Goal: Task Accomplishment & Management: Use online tool/utility

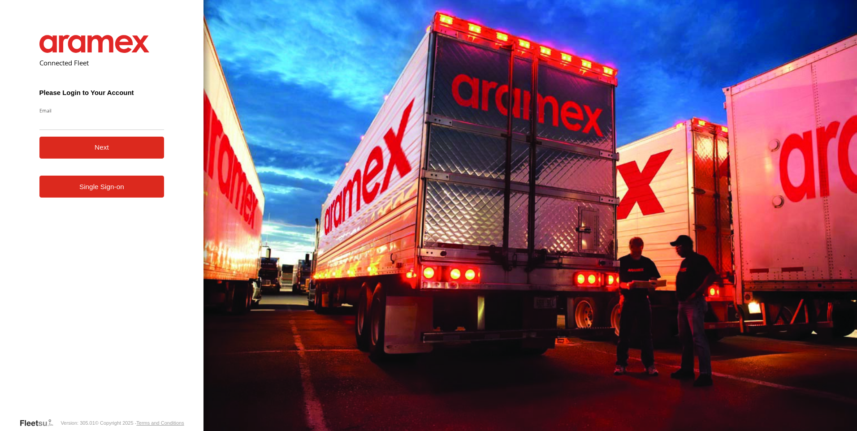
type input "**********"
click at [117, 152] on button "Next" at bounding box center [101, 148] width 125 height 22
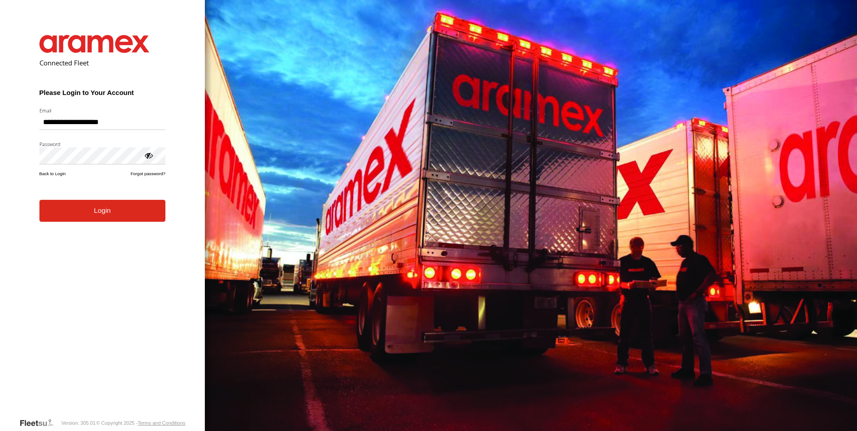
click at [118, 220] on button "Login" at bounding box center [102, 211] width 126 height 22
click at [110, 214] on button "Login" at bounding box center [102, 211] width 126 height 22
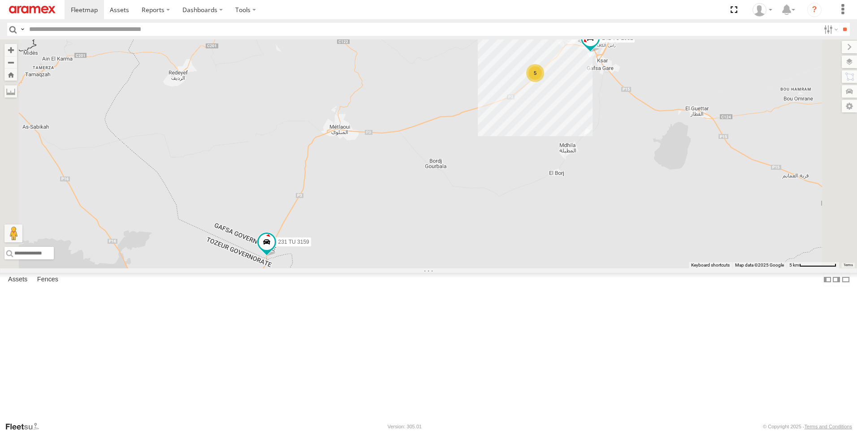
click at [0, 0] on div "Gafsa Branch" at bounding box center [0, 0] width 0 height 0
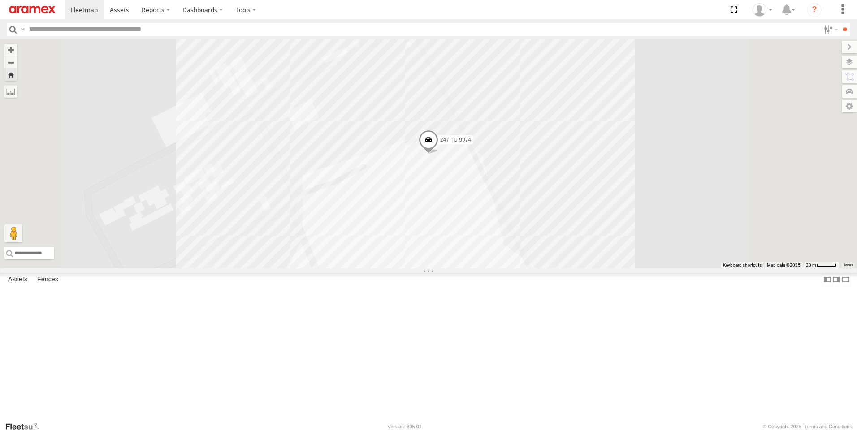
click at [438, 154] on span at bounding box center [429, 142] width 20 height 24
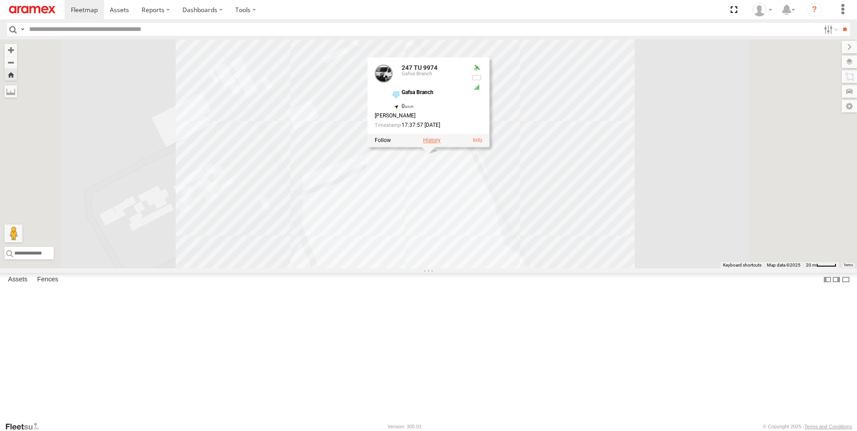
click at [440, 143] on label at bounding box center [431, 140] width 17 height 6
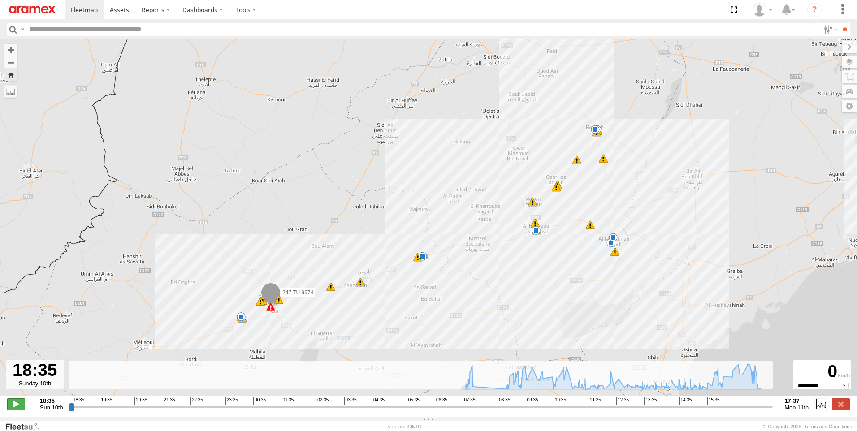
click at [12, 408] on span at bounding box center [16, 404] width 18 height 12
drag, startPoint x: 74, startPoint y: 412, endPoint x: 69, endPoint y: 410, distance: 4.7
click at [69, 410] on input "range" at bounding box center [421, 406] width 704 height 9
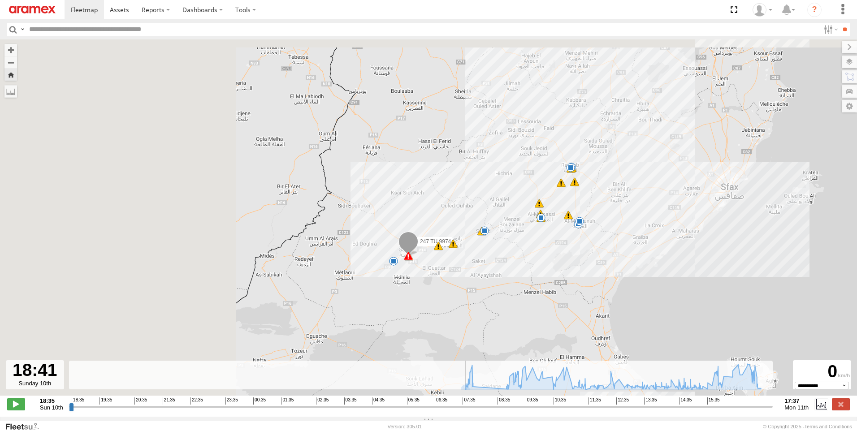
drag, startPoint x: 281, startPoint y: 144, endPoint x: 611, endPoint y: 247, distance: 346.5
click at [599, 252] on div "247 TU 9974 07:32 Mon 07:53 Mon 09:37 Mon 09:57 Mon 10:00 Mon 11:01 Mon 12:25 M…" at bounding box center [428, 222] width 857 height 366
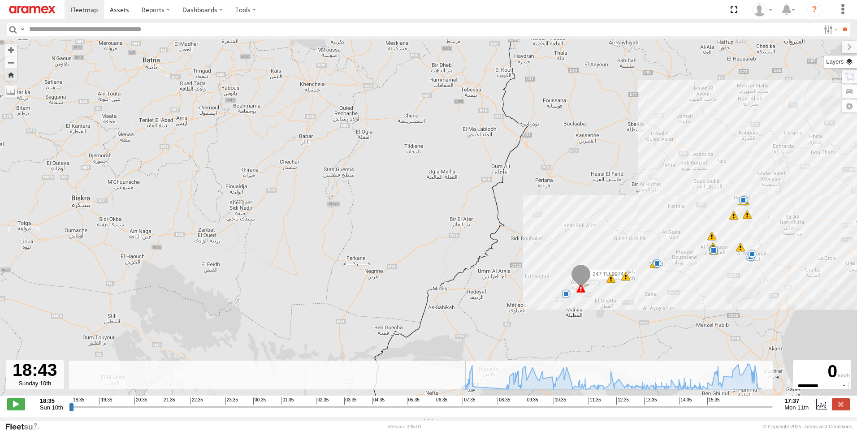
click at [854, 61] on label at bounding box center [840, 62] width 33 height 13
drag, startPoint x: 782, startPoint y: 49, endPoint x: 780, endPoint y: 55, distance: 6.1
click at [0, 0] on div "Basemaps" at bounding box center [0, 0] width 0 height 0
click at [0, 0] on span "Basemaps" at bounding box center [0, 0] width 0 height 0
click at [0, 0] on span "Satellite + Roadmap" at bounding box center [0, 0] width 0 height 0
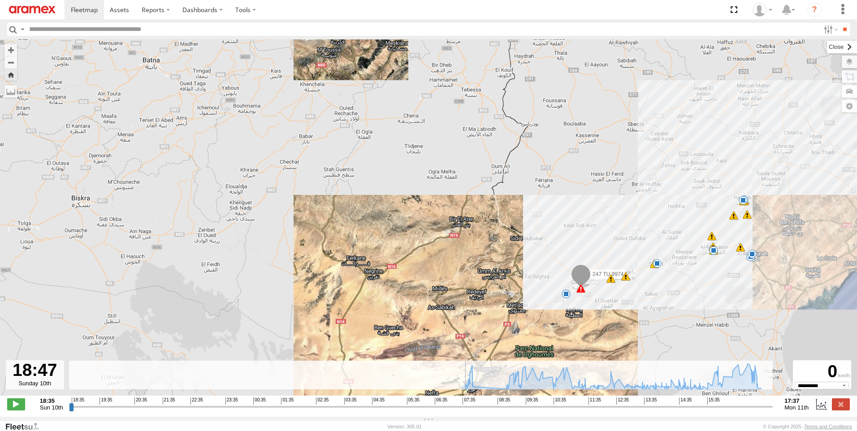
click at [827, 44] on label at bounding box center [842, 47] width 30 height 13
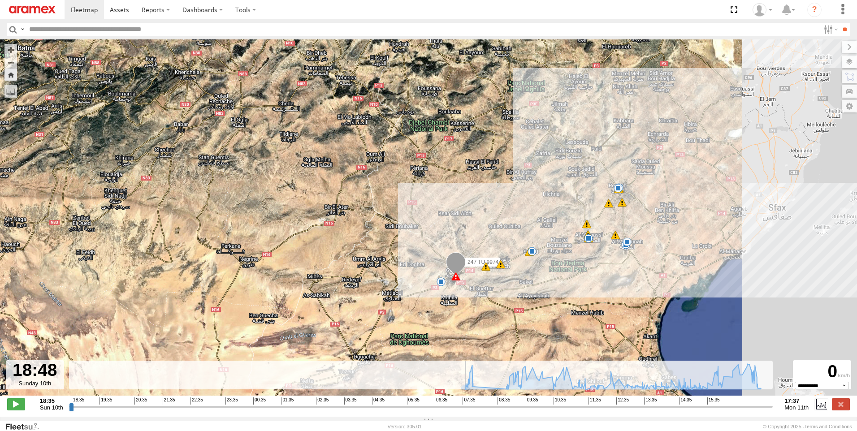
drag, startPoint x: 611, startPoint y: 232, endPoint x: 386, endPoint y: 212, distance: 225.4
click at [386, 212] on div "247 TU 9974 07:32 Mon 07:53 Mon 09:37 Mon 09:57 Mon 10:00 Mon 11:01 Mon 12:25 M…" at bounding box center [428, 222] width 857 height 366
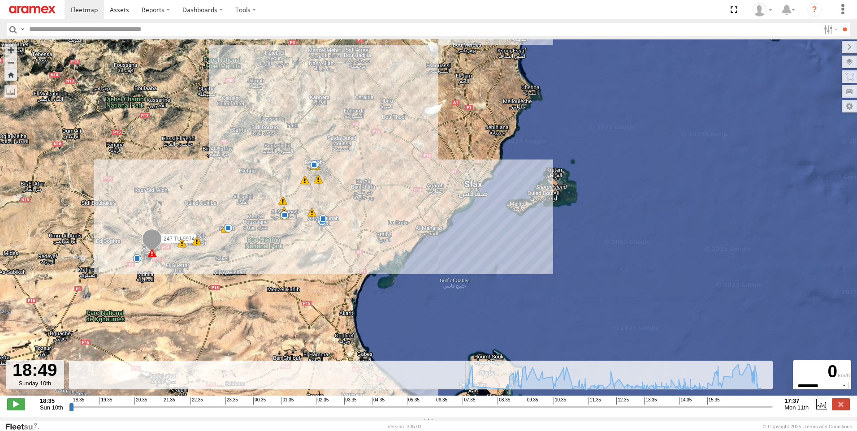
drag, startPoint x: 94, startPoint y: 275, endPoint x: 150, endPoint y: 275, distance: 56.5
click at [150, 275] on div "247 TU 9974 07:32 Mon 07:53 Mon 09:37 Mon 09:57 Mon 10:00 Mon 11:01 Mon 12:25 M…" at bounding box center [428, 222] width 857 height 366
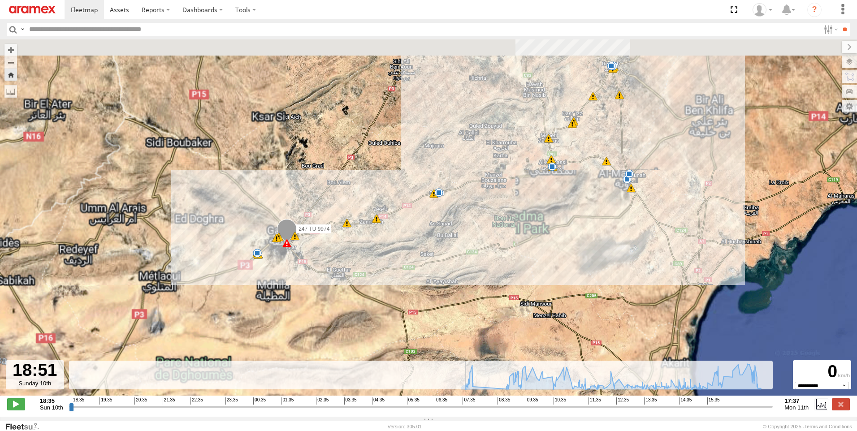
drag, startPoint x: 200, startPoint y: 276, endPoint x: 297, endPoint y: 289, distance: 98.1
click at [296, 294] on div "247 TU 9974 07:32 Mon 07:53 Mon 09:37 Mon 09:57 Mon 10:00 Mon 11:01 Mon 12:25 M…" at bounding box center [428, 222] width 857 height 366
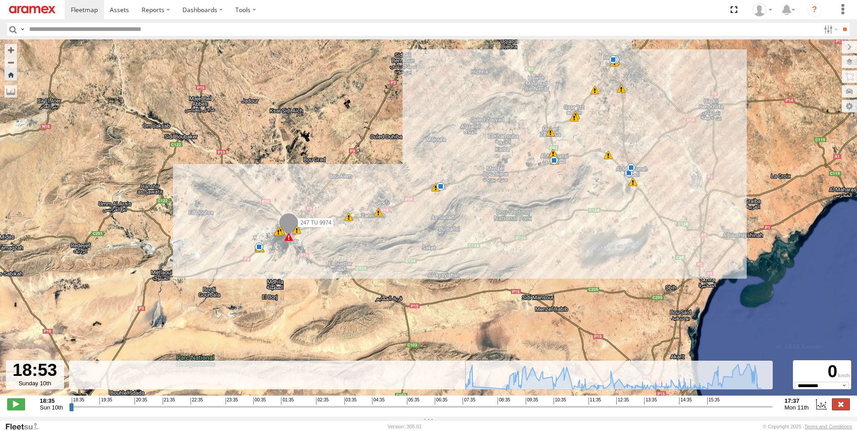
click at [841, 409] on label at bounding box center [841, 404] width 18 height 12
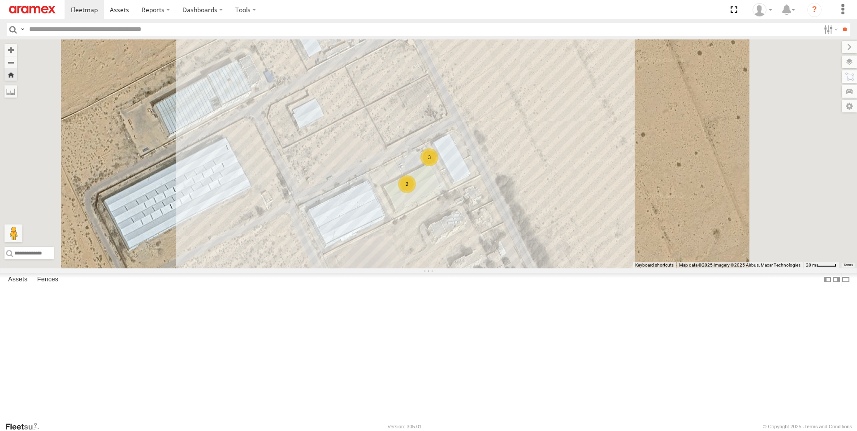
click at [0, 0] on div "241 TU 2031" at bounding box center [0, 0] width 0 height 0
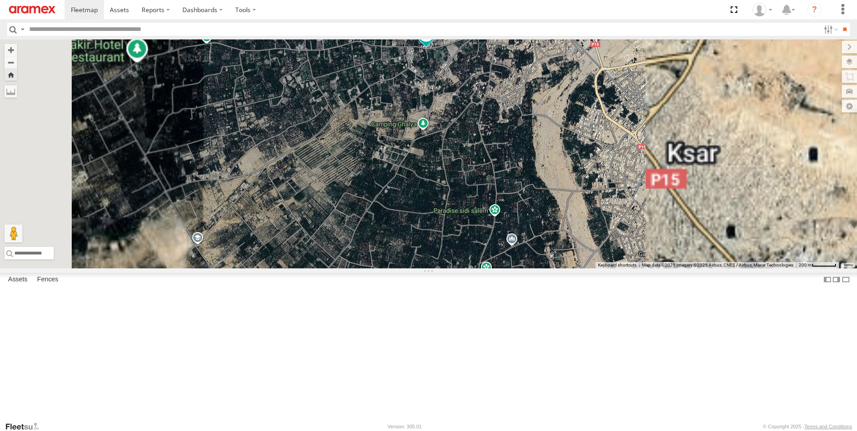
click at [434, 41] on span at bounding box center [426, 33] width 16 height 16
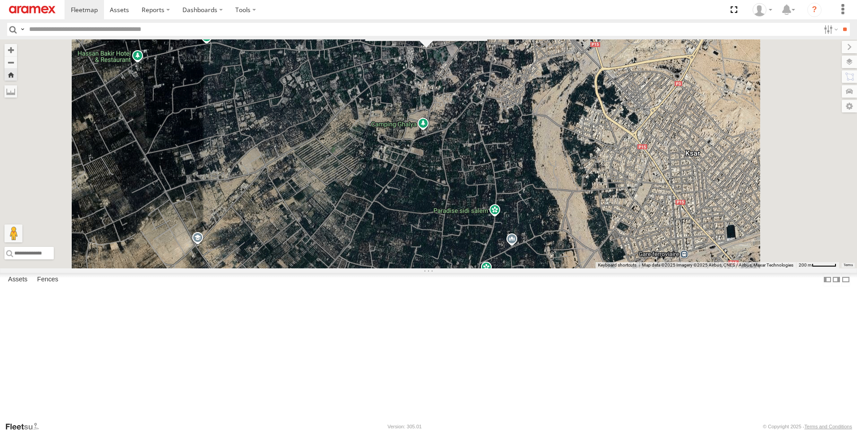
click at [438, 37] on label at bounding box center [429, 34] width 17 height 6
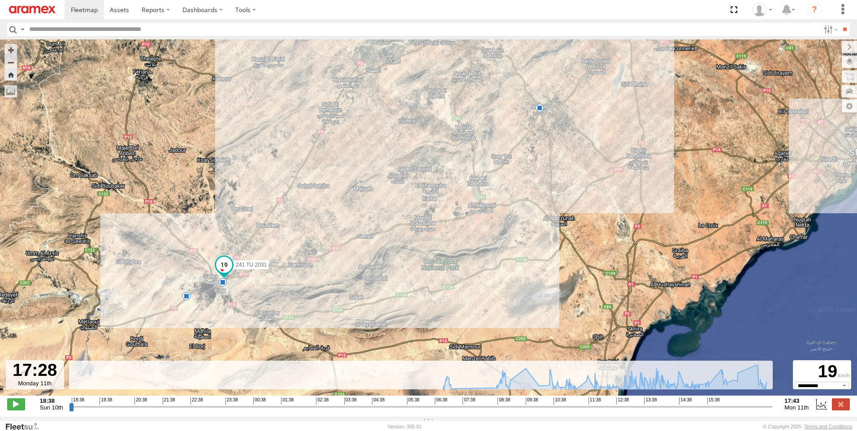
drag, startPoint x: 69, startPoint y: 411, endPoint x: 763, endPoint y: 410, distance: 693.7
click at [763, 410] on input "range" at bounding box center [421, 406] width 704 height 9
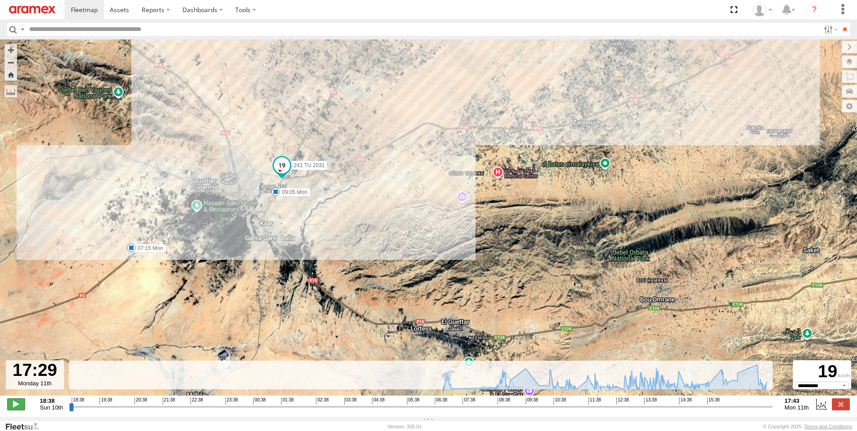
click at [19, 410] on span at bounding box center [16, 404] width 18 height 12
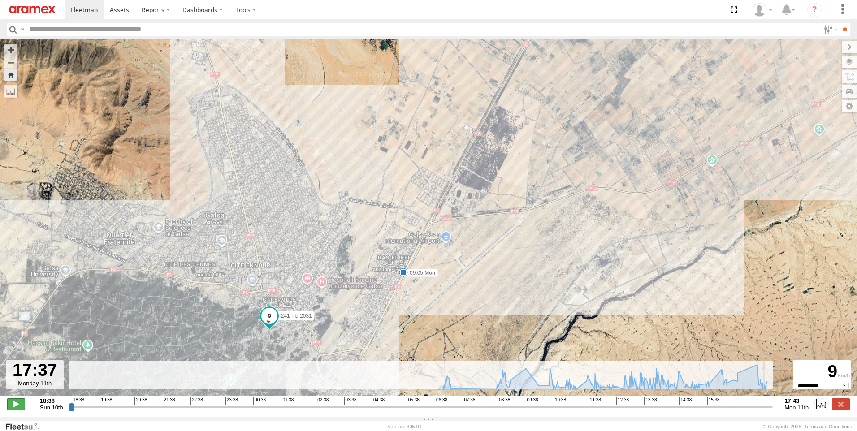
click at [17, 409] on span at bounding box center [16, 404] width 18 height 12
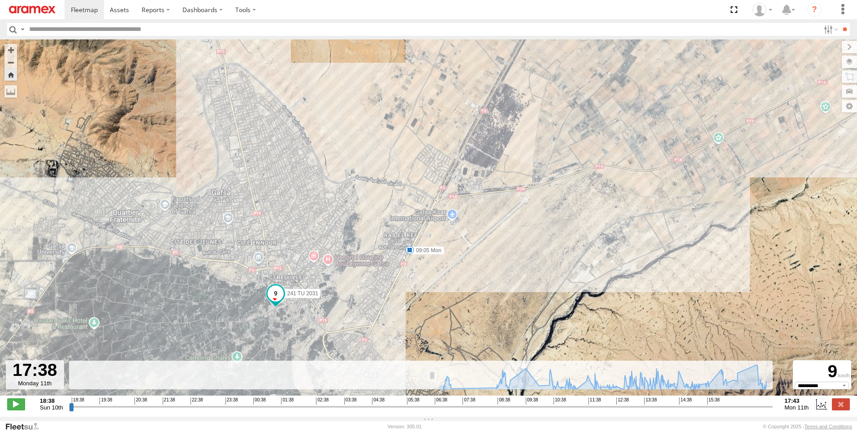
drag, startPoint x: 261, startPoint y: 330, endPoint x: 276, endPoint y: 252, distance: 79.4
click at [276, 284] on span at bounding box center [276, 296] width 20 height 24
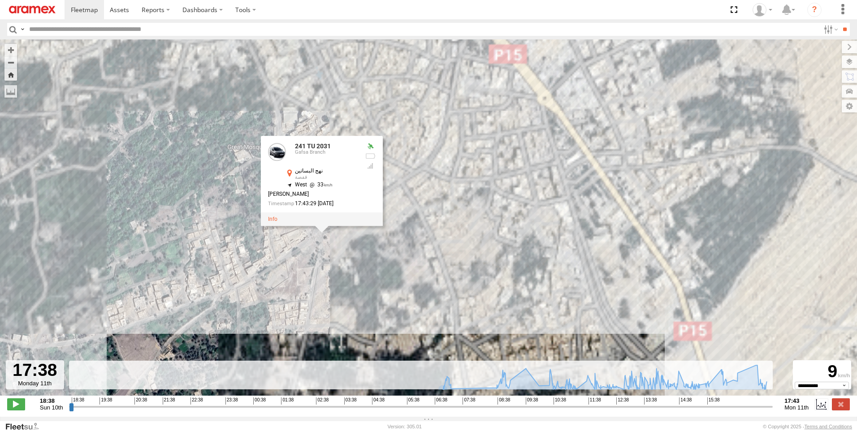
click at [443, 301] on div "241 TU 2031 07:15 Mon 09:05 Mon 15:34 Mon 241 TU 2031 Gafsa Branch نهج البساتين…" at bounding box center [428, 222] width 857 height 366
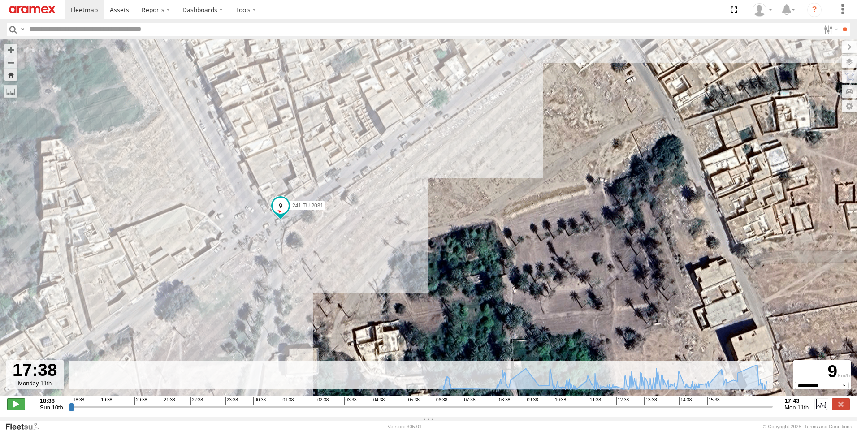
click at [22, 403] on span at bounding box center [16, 404] width 18 height 12
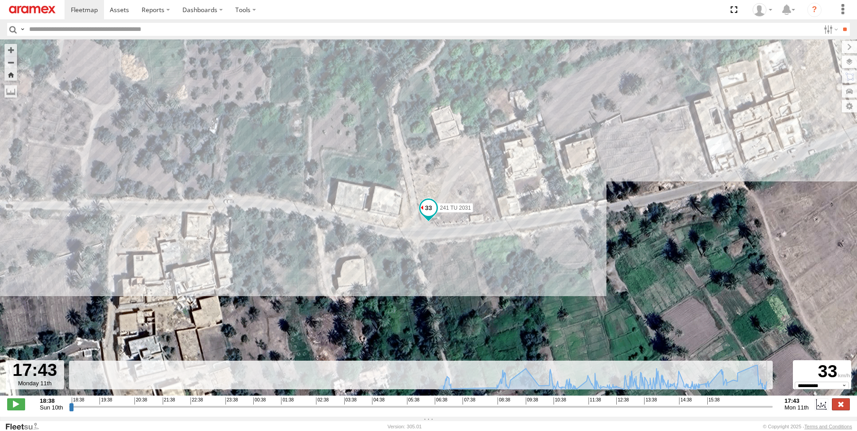
click at [841, 406] on label at bounding box center [841, 404] width 18 height 12
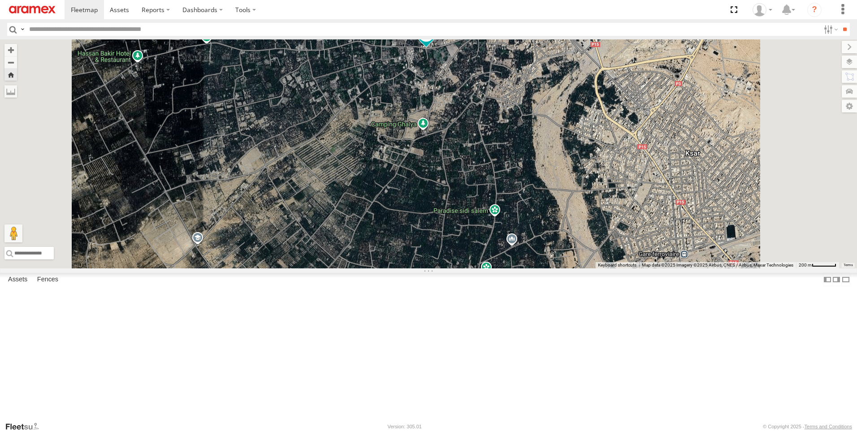
click at [0, 0] on div "231 TU 3159 Gafsa Branch" at bounding box center [0, 0] width 0 height 0
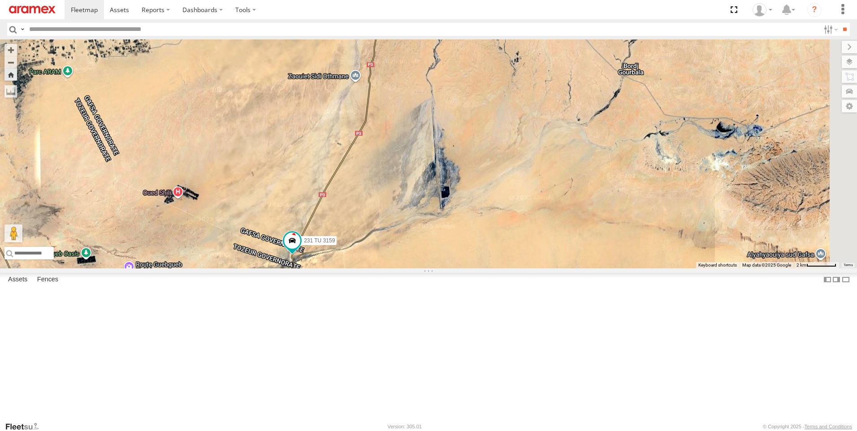
drag, startPoint x: 690, startPoint y: 212, endPoint x: 465, endPoint y: 317, distance: 248.0
click at [465, 268] on div "231 TU 3159" at bounding box center [428, 153] width 857 height 229
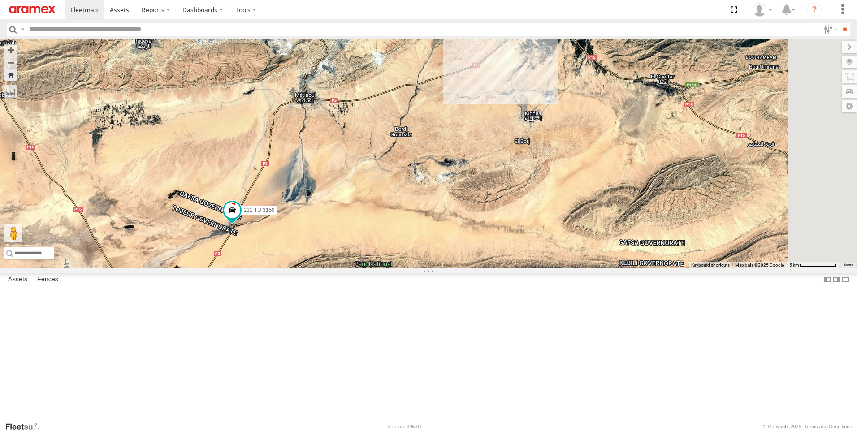
drag, startPoint x: 596, startPoint y: 229, endPoint x: 474, endPoint y: 242, distance: 123.4
click at [487, 243] on div "231 TU 3159" at bounding box center [428, 153] width 857 height 229
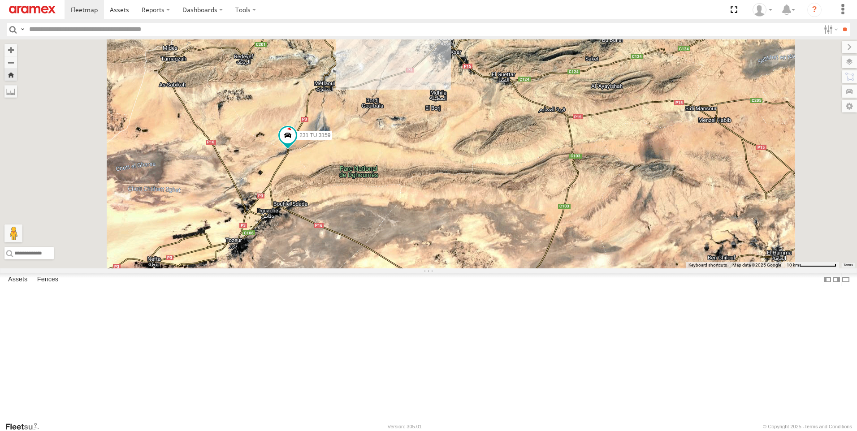
click at [0, 0] on span at bounding box center [0, 0] width 0 height 0
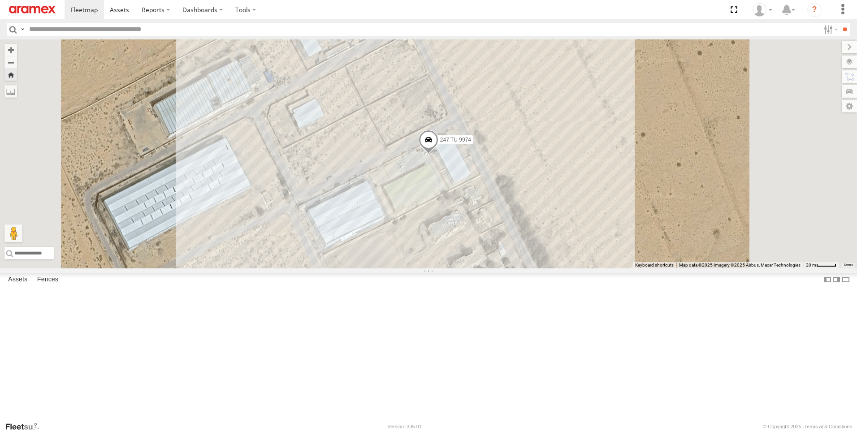
click at [0, 0] on span at bounding box center [0, 0] width 0 height 0
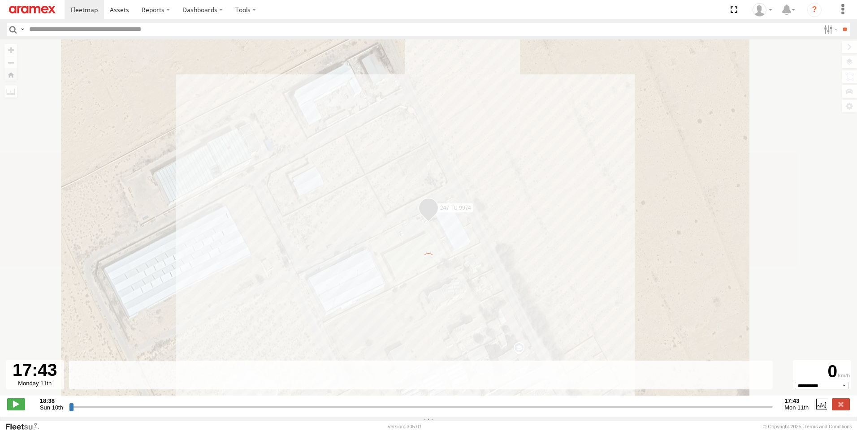
type input "**********"
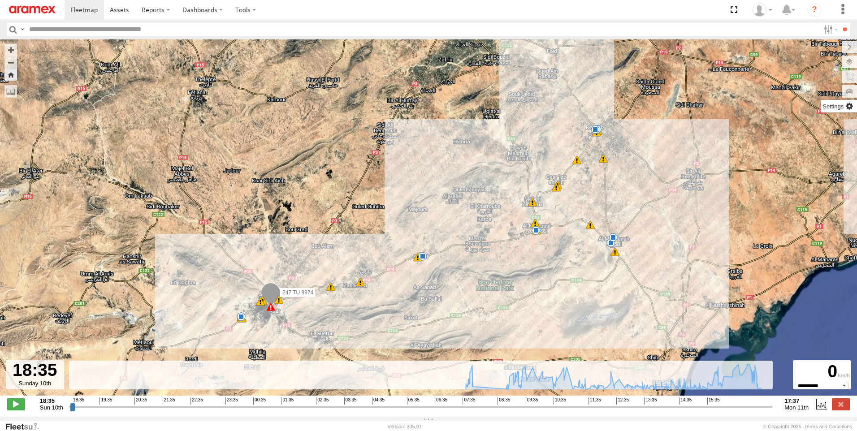
click at [850, 111] on label at bounding box center [839, 106] width 36 height 13
click at [827, 47] on label at bounding box center [842, 47] width 30 height 13
click at [855, 59] on label at bounding box center [840, 62] width 33 height 13
click at [821, 104] on label at bounding box center [839, 106] width 36 height 13
click at [821, 107] on label at bounding box center [839, 106] width 36 height 13
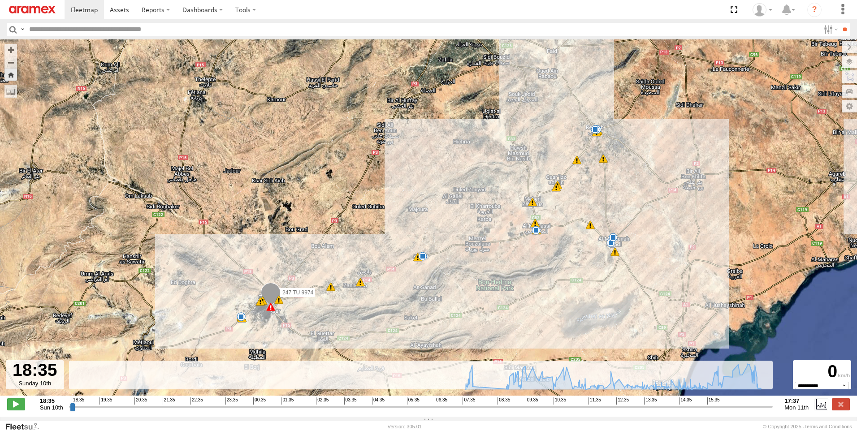
click at [732, 54] on div "247 TU 9974 07:32 Mon 07:32 Mon 07:53 Mon 08:57 Mon 08:57 Mon 09:14 Mon 09:21 M…" at bounding box center [428, 222] width 857 height 366
click at [827, 47] on label at bounding box center [842, 47] width 30 height 13
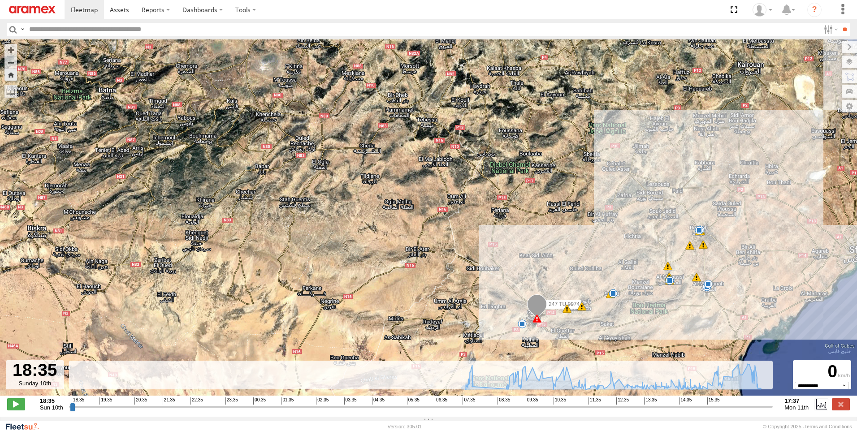
click at [29, 426] on link "Aramex" at bounding box center [25, 426] width 41 height 9
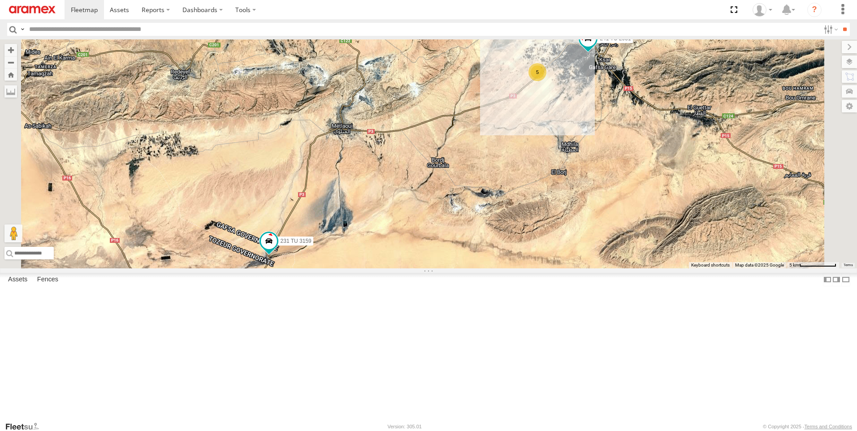
click at [0, 0] on div "247 TU 9974" at bounding box center [0, 0] width 0 height 0
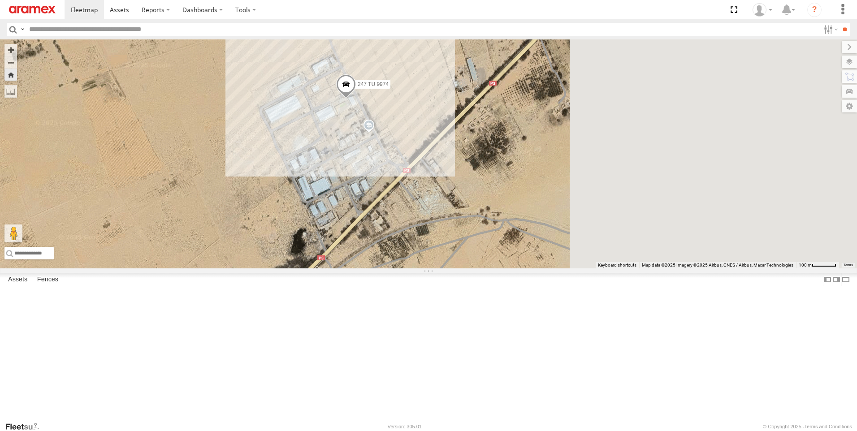
drag, startPoint x: 718, startPoint y: 243, endPoint x: 516, endPoint y: 225, distance: 202.4
click at [516, 225] on div "247 TU 9974" at bounding box center [428, 153] width 857 height 229
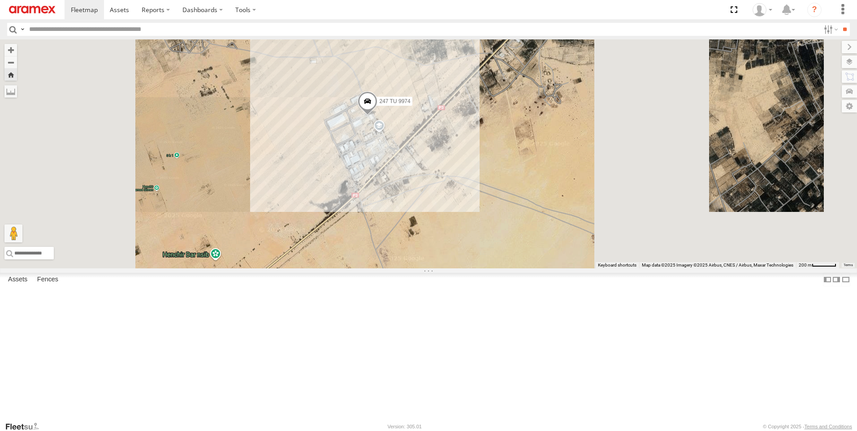
click at [377, 116] on span at bounding box center [368, 103] width 20 height 24
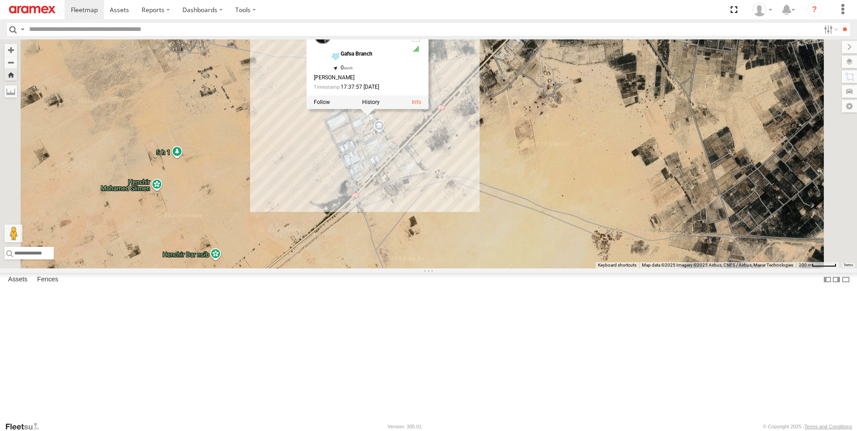
click at [403, 81] on div "[PERSON_NAME]" at bounding box center [359, 78] width 90 height 6
click at [339, 72] on span at bounding box center [335, 68] width 7 height 7
click at [403, 65] on div "Gafsa Branch 34.38732 , 8.70145" at bounding box center [366, 58] width 73 height 14
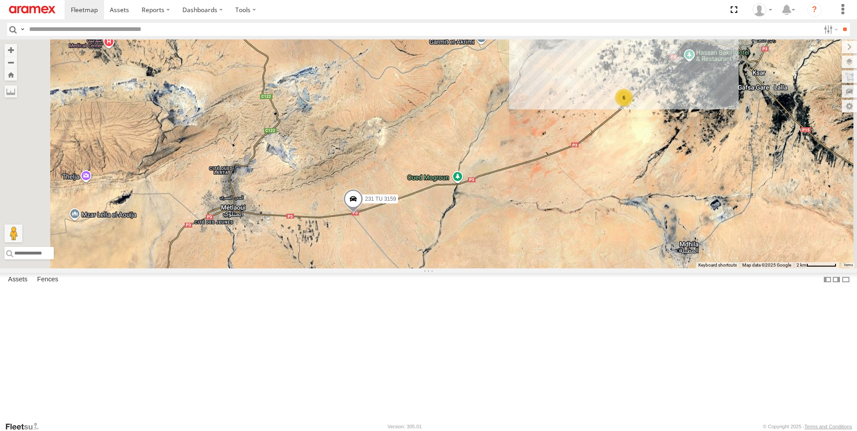
click at [0, 0] on div "231 TU 3159 Gafsa Branch و ط 3 المتلوي 34.31569 8.40168" at bounding box center [0, 0] width 0 height 0
click at [0, 0] on div "Gafsa Branch" at bounding box center [0, 0] width 0 height 0
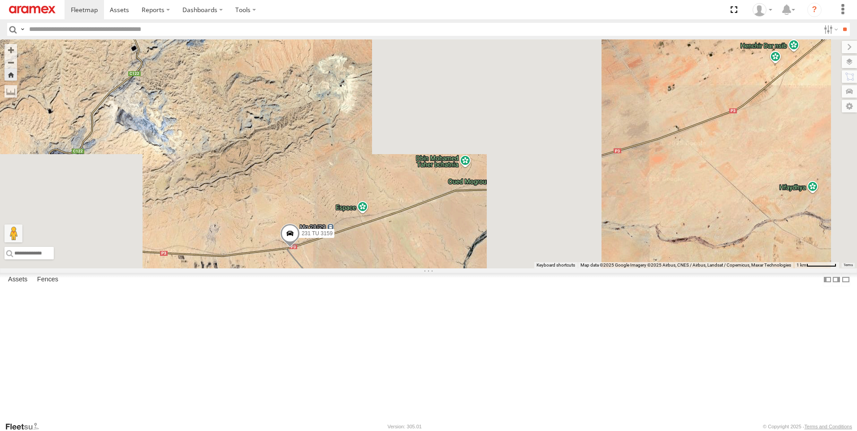
drag, startPoint x: 734, startPoint y: 300, endPoint x: 455, endPoint y: 327, distance: 279.6
click at [462, 268] on div "231 TU 3159" at bounding box center [428, 153] width 857 height 229
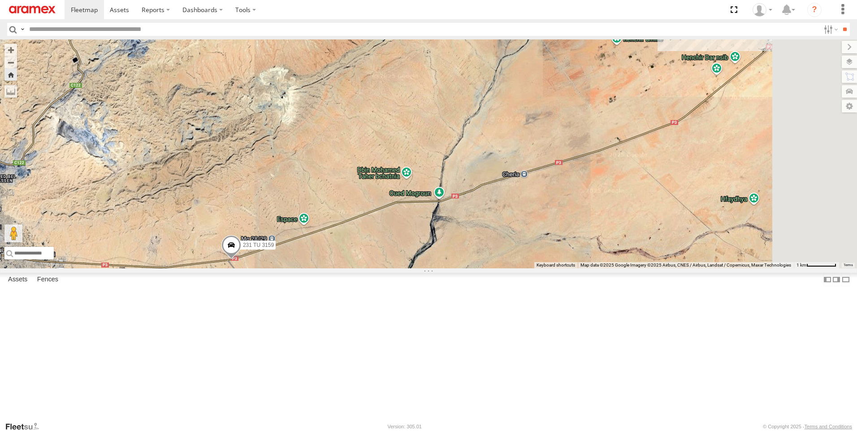
drag, startPoint x: 536, startPoint y: 322, endPoint x: 467, endPoint y: 331, distance: 70.1
click at [471, 268] on div "231 TU 3159" at bounding box center [428, 153] width 857 height 229
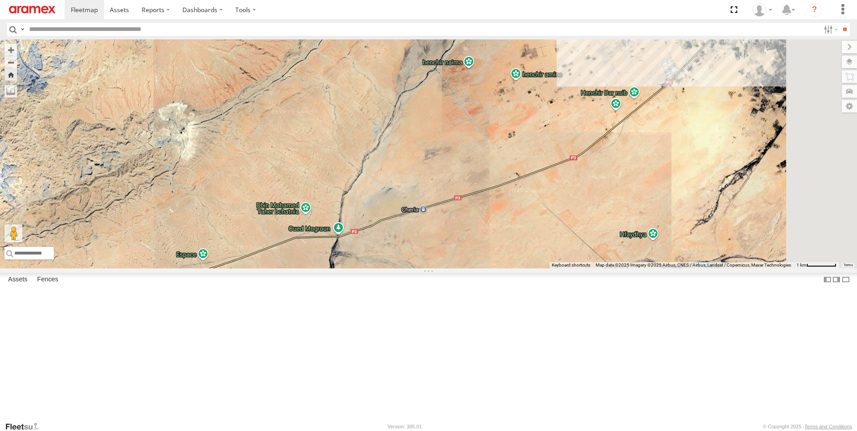
drag, startPoint x: 751, startPoint y: 294, endPoint x: 622, endPoint y: 332, distance: 135.0
click at [622, 268] on div "231 TU 3159" at bounding box center [428, 153] width 857 height 229
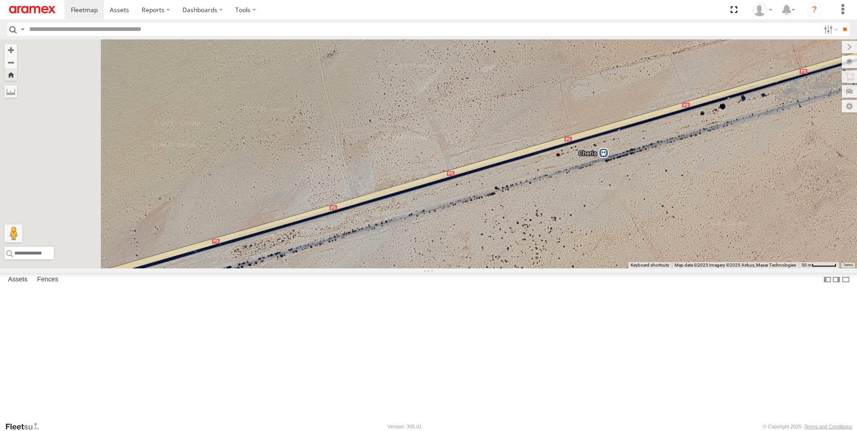
drag, startPoint x: 695, startPoint y: 234, endPoint x: 858, endPoint y: 220, distance: 163.8
click at [856, 220] on html at bounding box center [428, 215] width 857 height 431
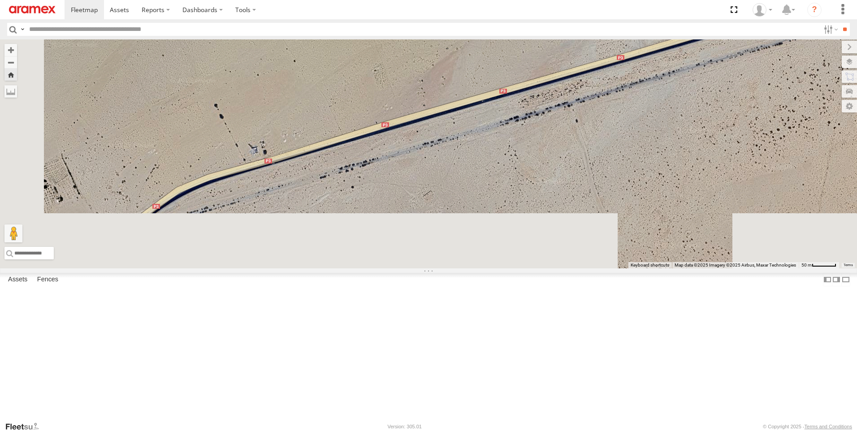
drag, startPoint x: 397, startPoint y: 320, endPoint x: 686, endPoint y: 170, distance: 325.1
click at [686, 170] on div "231 TU 3159" at bounding box center [428, 153] width 857 height 229
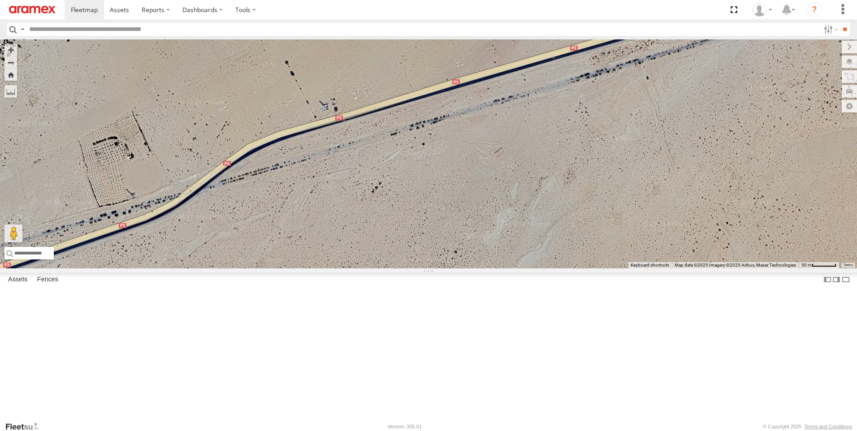
drag, startPoint x: 392, startPoint y: 321, endPoint x: 293, endPoint y: 346, distance: 102.6
click at [293, 268] on div "231 TU 3159" at bounding box center [428, 153] width 857 height 229
